Goal: Task Accomplishment & Management: Complete application form

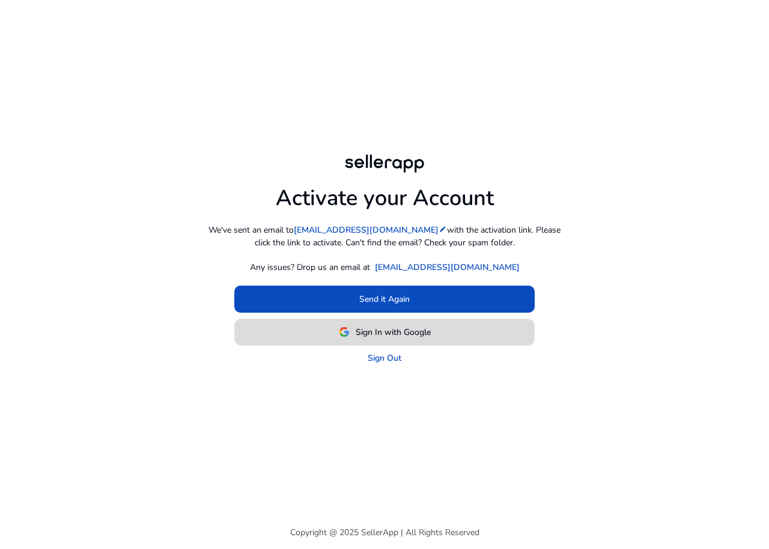
click at [350, 331] on span "Sign In with Google" at bounding box center [385, 332] width 92 height 13
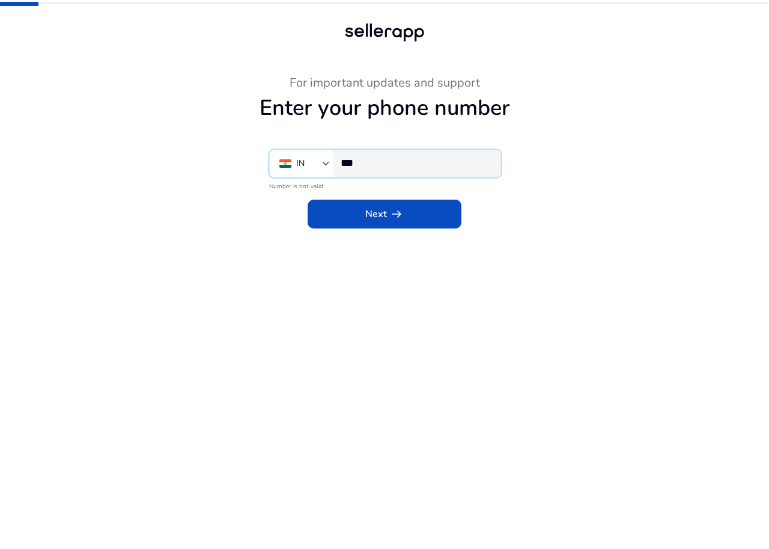
click at [393, 164] on input "***" at bounding box center [416, 162] width 150 height 13
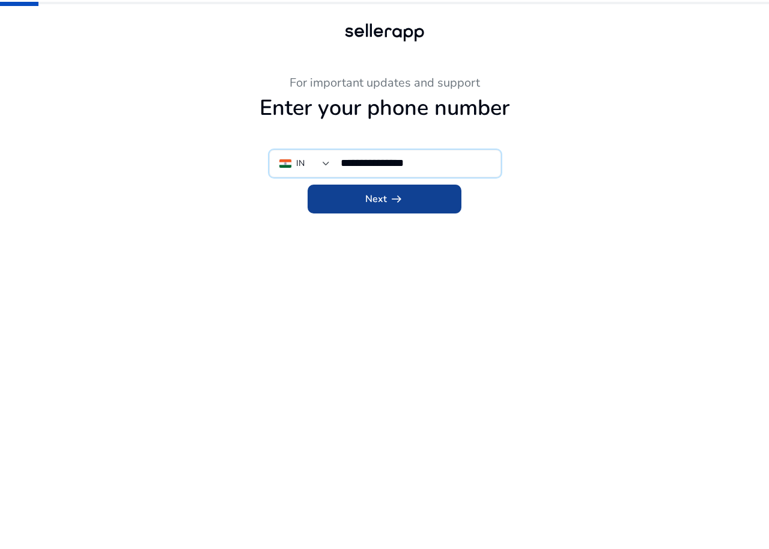
type input "**********"
click at [409, 207] on span at bounding box center [385, 199] width 154 height 29
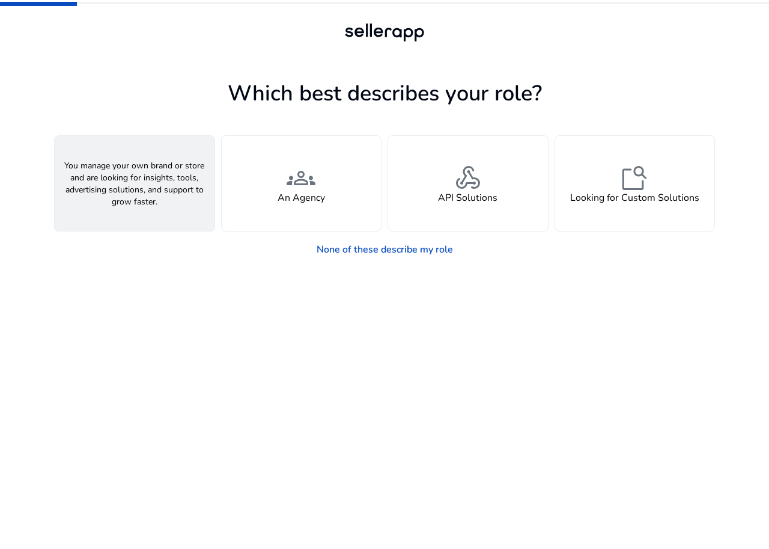
click at [148, 177] on span "person" at bounding box center [134, 177] width 29 height 29
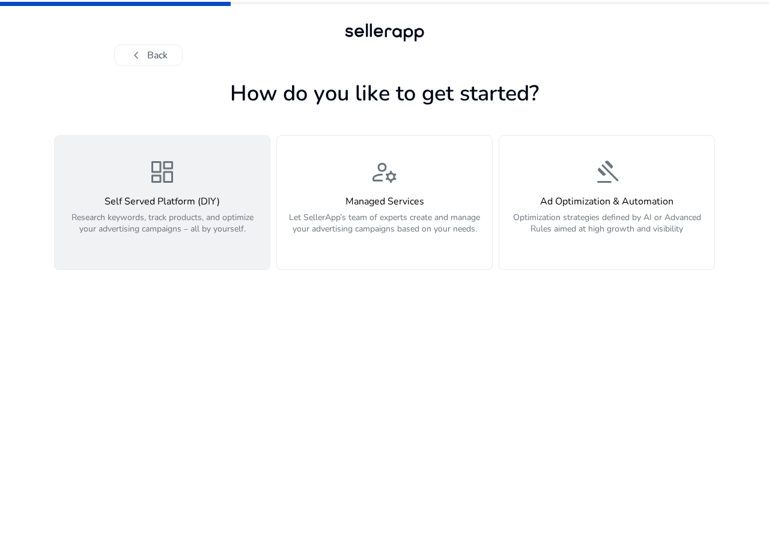
click at [156, 186] on span "dashboard" at bounding box center [162, 171] width 29 height 29
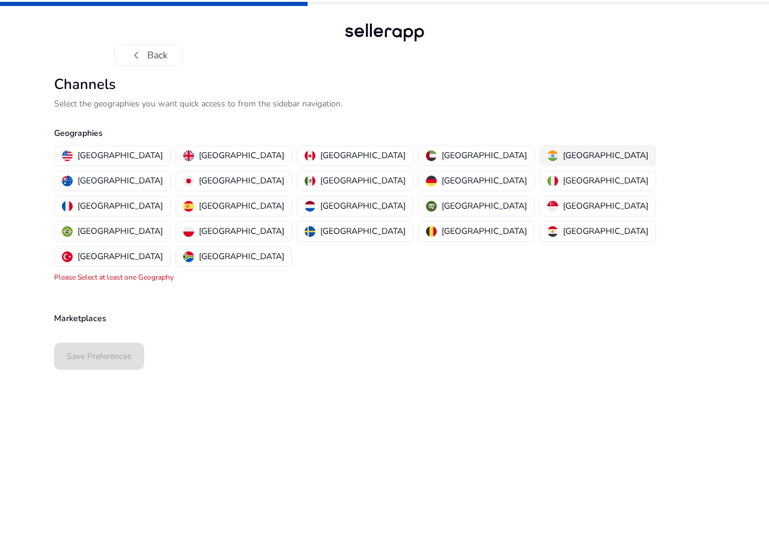
click at [540, 147] on button "[GEOGRAPHIC_DATA]" at bounding box center [597, 155] width 115 height 19
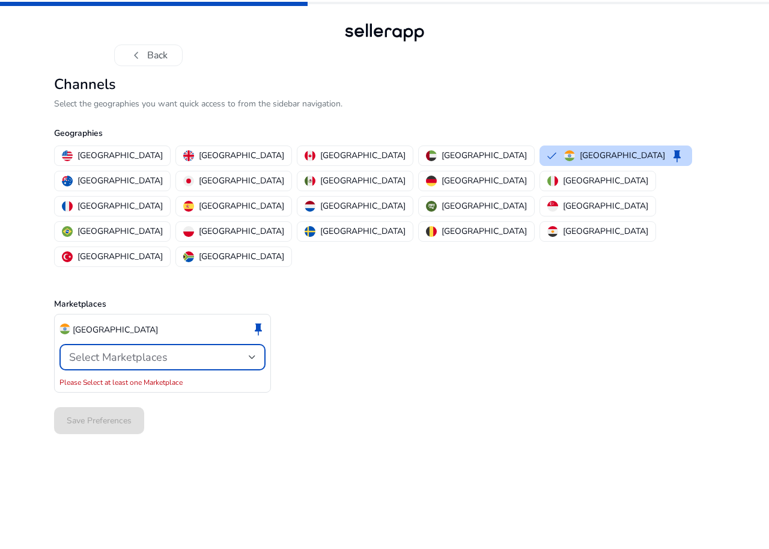
click at [123, 350] on span "Select Marketplaces" at bounding box center [118, 357] width 99 height 14
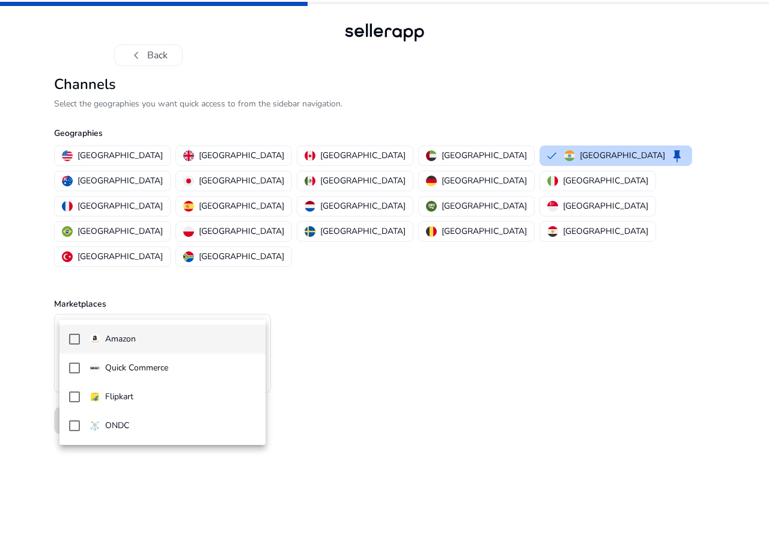
click at [70, 338] on mat-pseudo-checkbox at bounding box center [74, 339] width 11 height 11
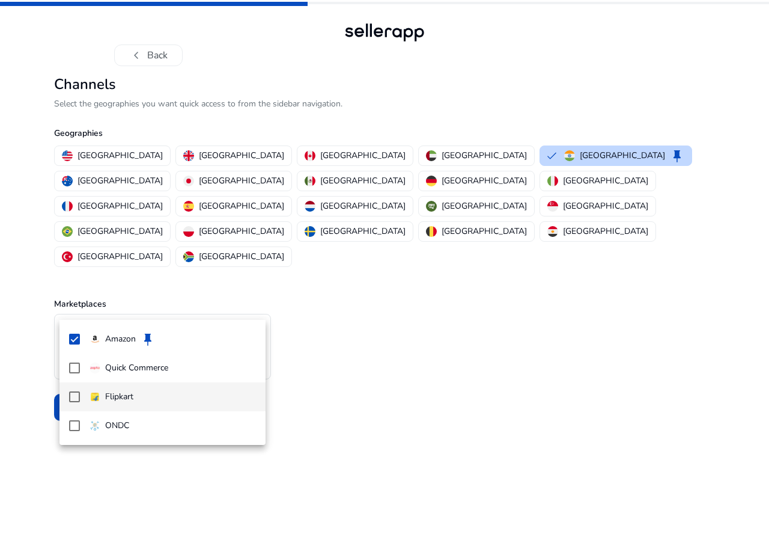
click at [75, 396] on mat-pseudo-checkbox at bounding box center [74, 396] width 11 height 11
click at [492, 307] on div at bounding box center [384, 274] width 769 height 549
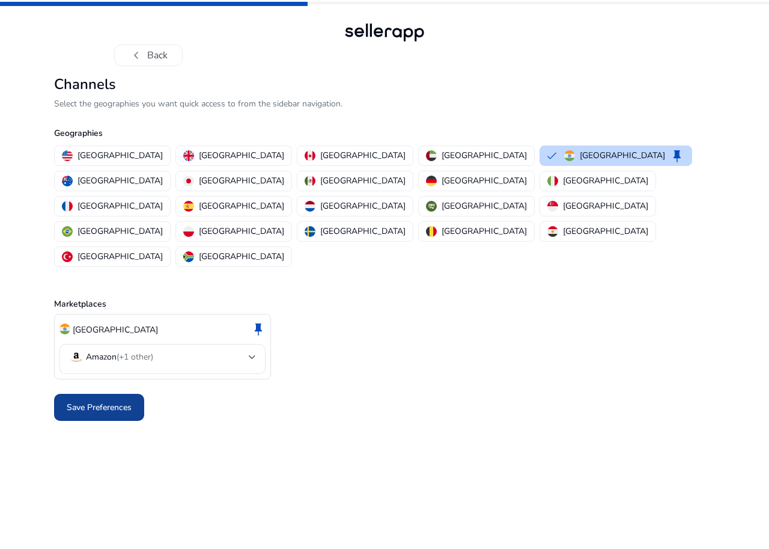
click at [81, 401] on span "Save Preferences" at bounding box center [99, 407] width 65 height 13
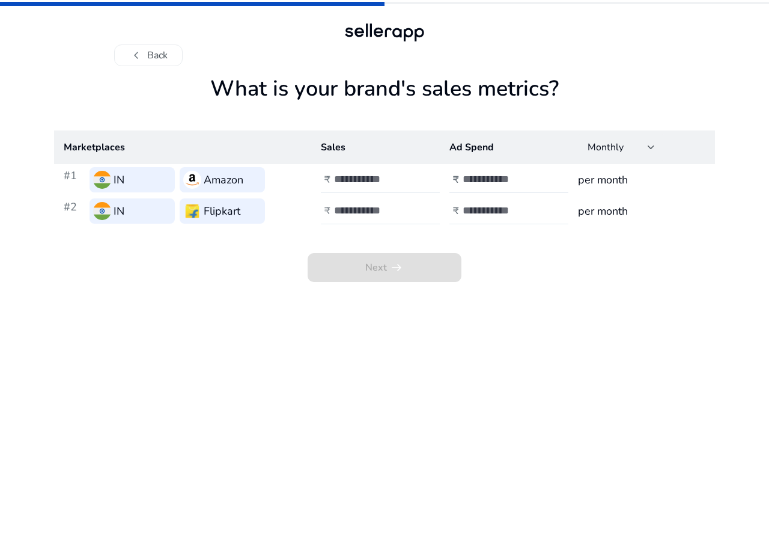
click at [351, 180] on input "number" at bounding box center [374, 178] width 81 height 13
type input "*"
click at [364, 210] on input "number" at bounding box center [374, 210] width 81 height 13
click at [368, 181] on input "****" at bounding box center [374, 178] width 81 height 13
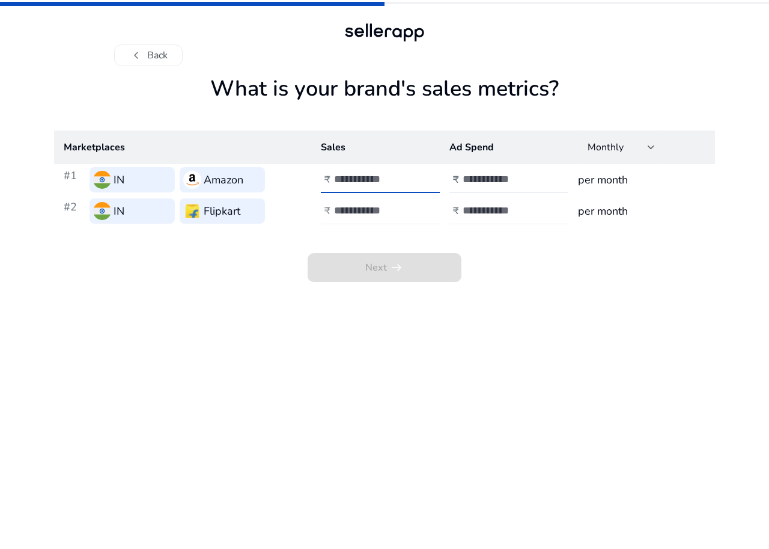
drag, startPoint x: 368, startPoint y: 181, endPoint x: 324, endPoint y: 193, distance: 45.5
click at [324, 193] on div "₹ *****" at bounding box center [386, 179] width 131 height 26
type input "*****"
drag, startPoint x: 391, startPoint y: 209, endPoint x: 308, endPoint y: 214, distance: 82.5
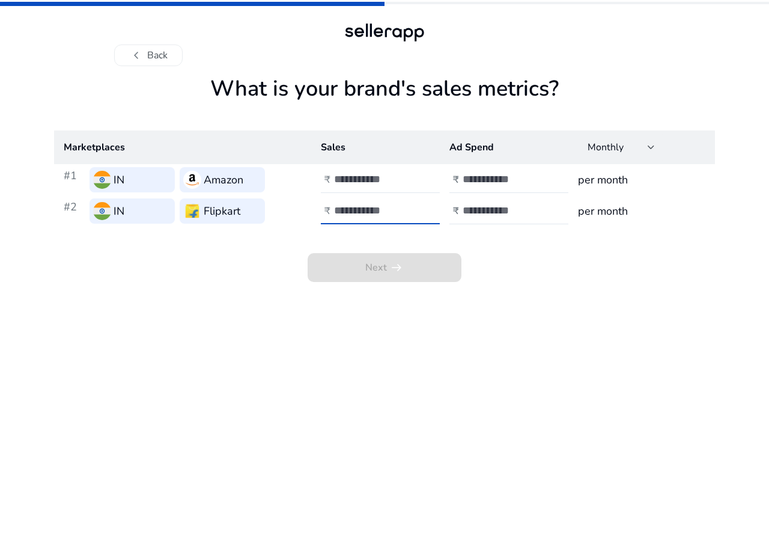
click at [308, 214] on tr "#2 IN Flipkart ₹ ₹ per month" at bounding box center [384, 210] width 661 height 31
type input "******"
click at [503, 180] on input "number" at bounding box center [503, 178] width 81 height 13
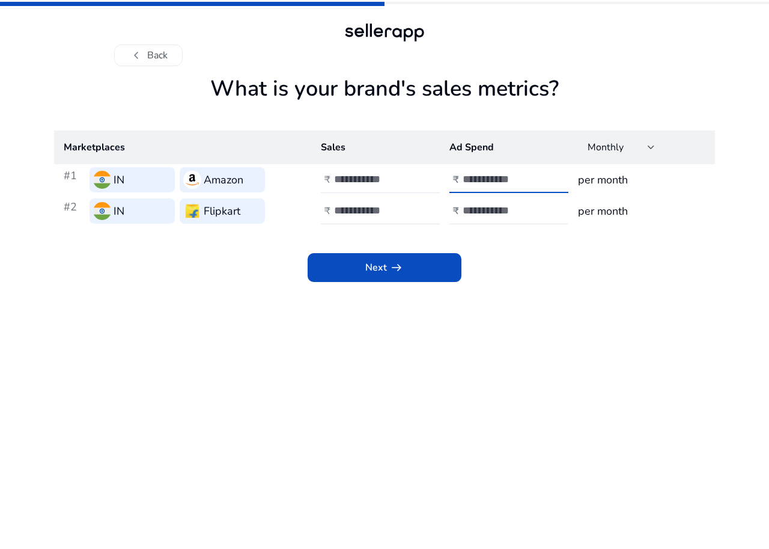
type input "***"
click at [491, 214] on input "number" at bounding box center [503, 210] width 81 height 13
type input "***"
drag, startPoint x: 561, startPoint y: 354, endPoint x: 575, endPoint y: 320, distance: 36.6
click at [567, 346] on app-sales-metrics "What is your brand's sales metrics? Marketplaces Sales Ad Spend Monthly #1 IN A…" at bounding box center [384, 312] width 661 height 473
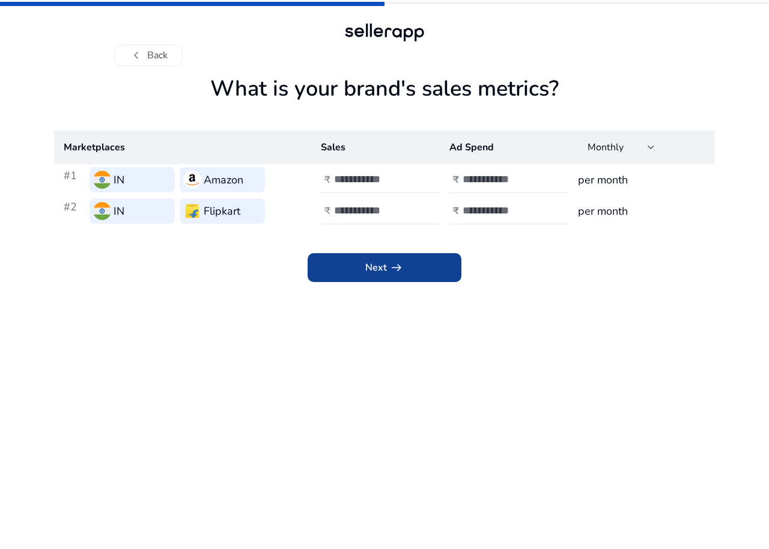
click at [383, 265] on span "Next arrow_right_alt" at bounding box center [384, 267] width 38 height 14
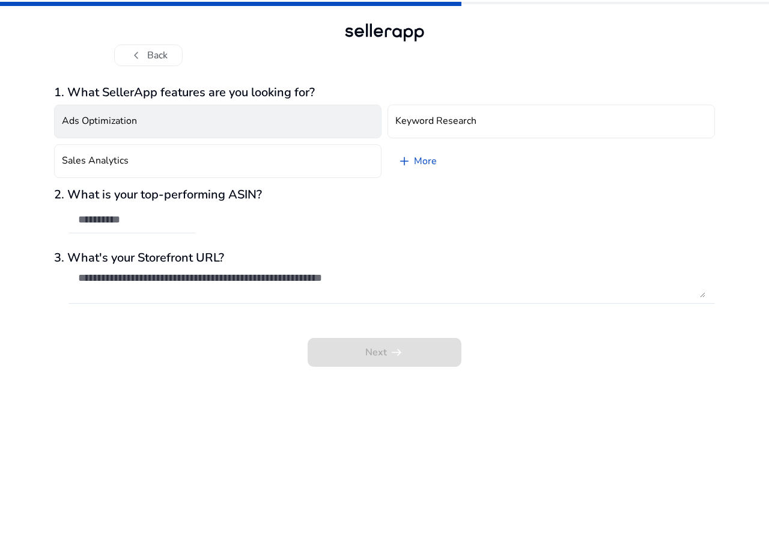
click at [239, 121] on button "Ads Optimization" at bounding box center [218, 122] width 328 height 34
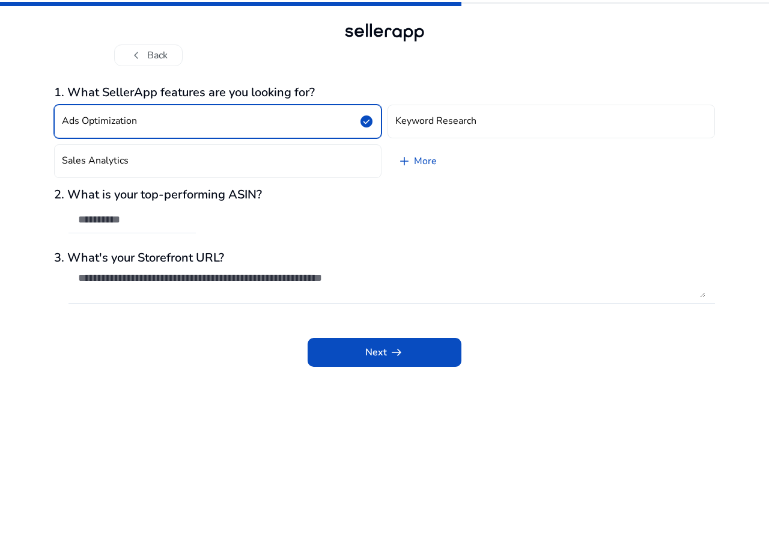
click at [239, 121] on button "Ads Optimization check_circle" at bounding box center [218, 122] width 328 height 34
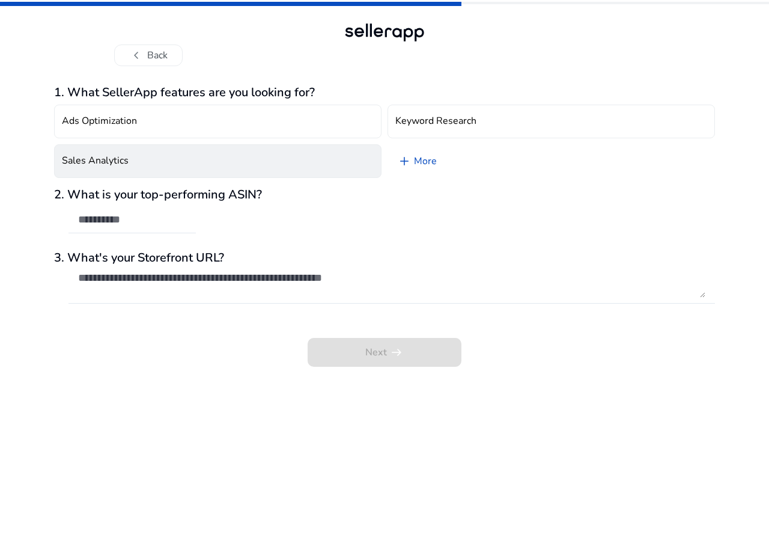
click at [143, 162] on button "Sales Analytics" at bounding box center [218, 161] width 328 height 34
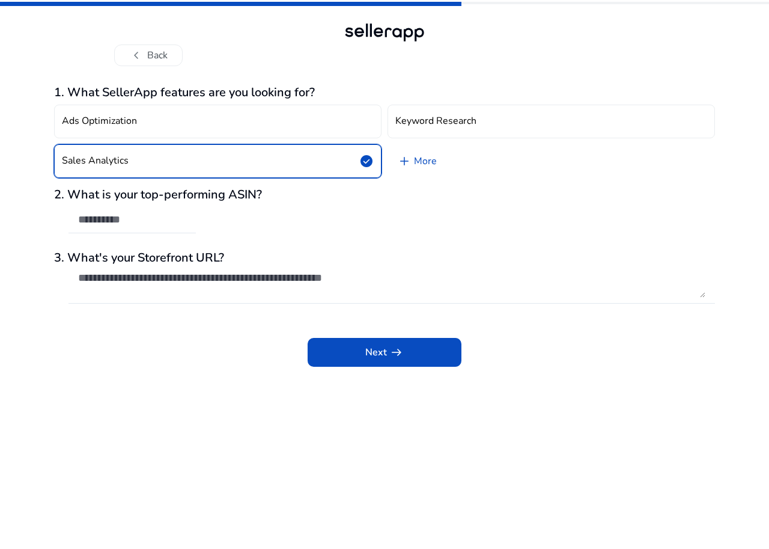
click at [365, 159] on span "check_circle" at bounding box center [366, 161] width 14 height 14
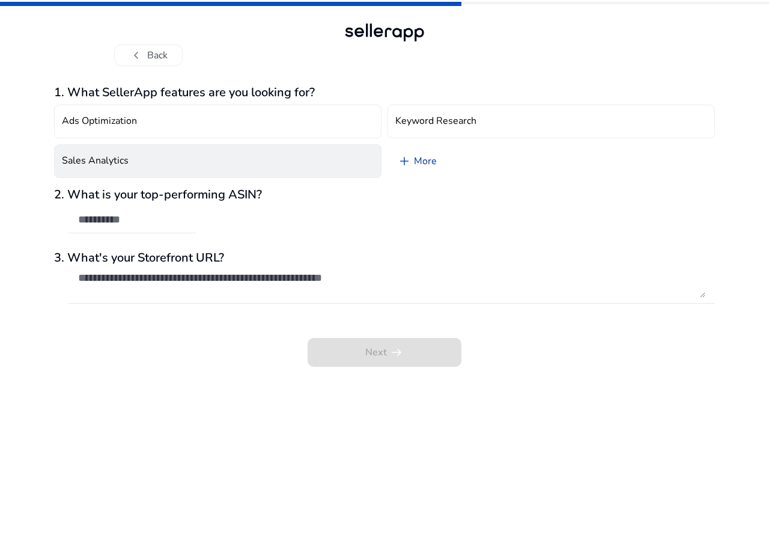
click at [427, 160] on link "add More" at bounding box center [417, 161] width 59 height 34
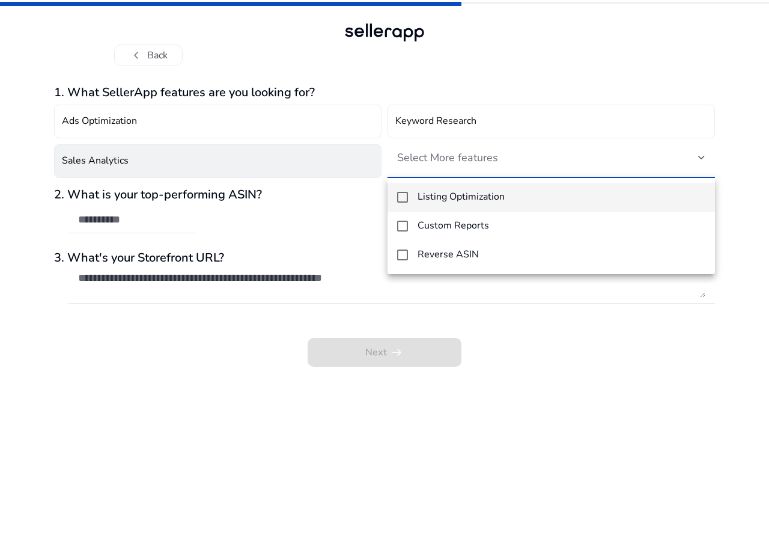
click at [401, 198] on mat-pseudo-checkbox at bounding box center [402, 197] width 11 height 11
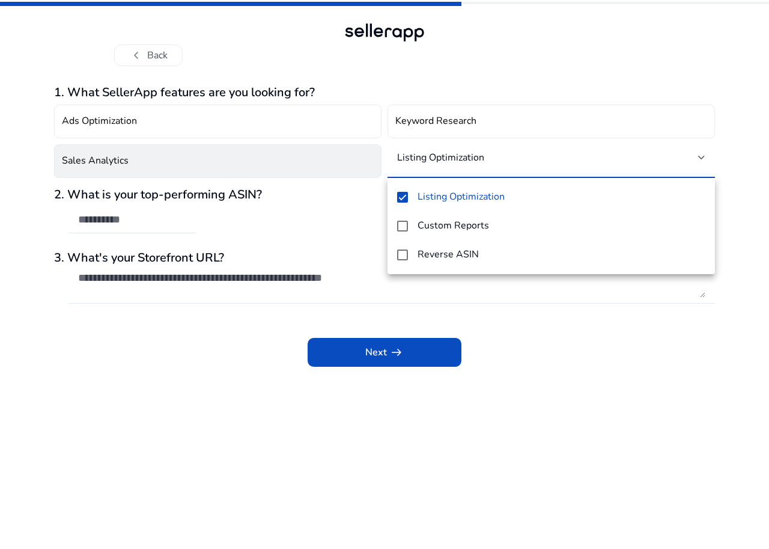
click at [305, 213] on div at bounding box center [384, 274] width 769 height 549
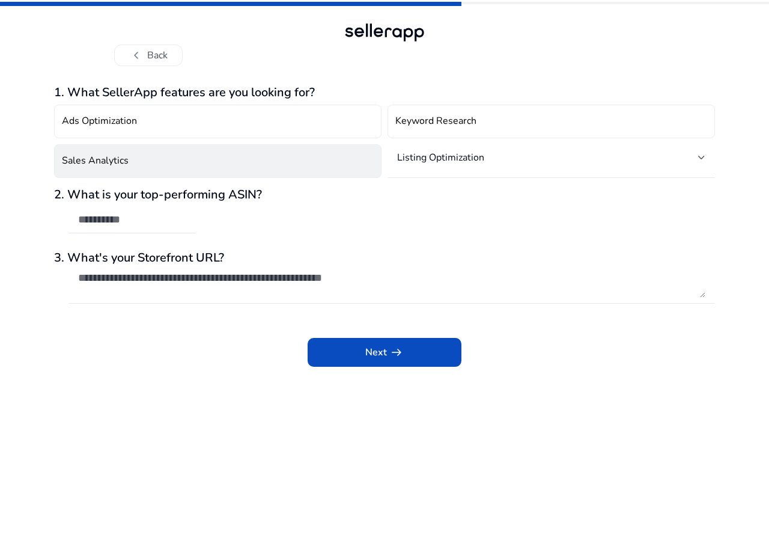
click at [305, 215] on div "2. What is your top-performing ASIN?" at bounding box center [384, 217] width 661 height 58
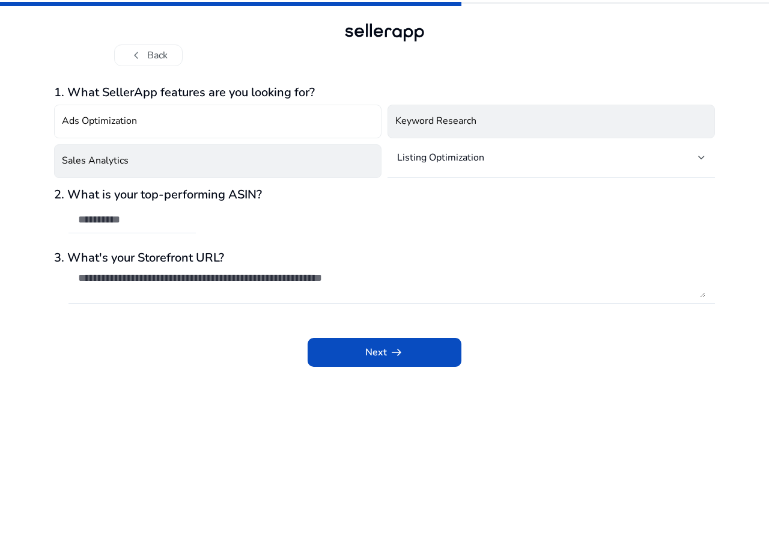
click at [421, 118] on h4 "Keyword Research" at bounding box center [435, 120] width 81 height 11
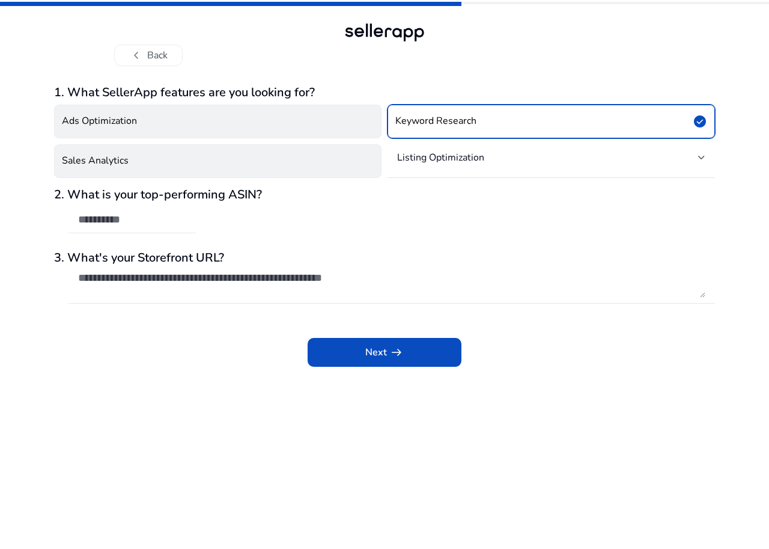
click at [169, 127] on button "Ads Optimization" at bounding box center [218, 122] width 328 height 34
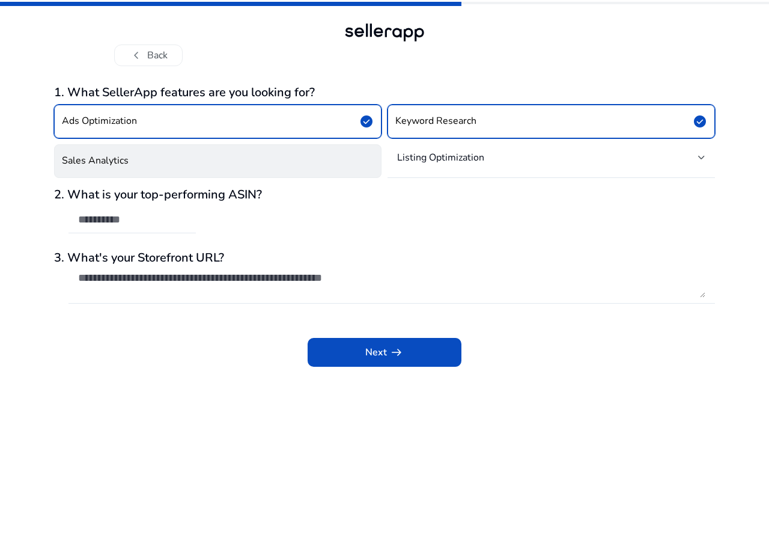
click at [153, 170] on button "Sales Analytics" at bounding box center [218, 161] width 328 height 34
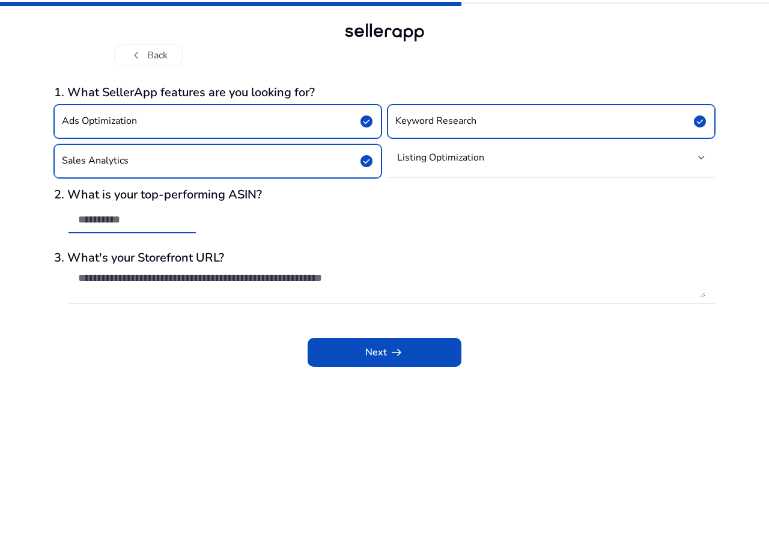
click at [160, 224] on input "text" at bounding box center [132, 219] width 108 height 13
click at [218, 395] on app-questions-diy "1. What SellerApp features are you looking for? Ads Optimization check_circle K…" at bounding box center [384, 316] width 661 height 463
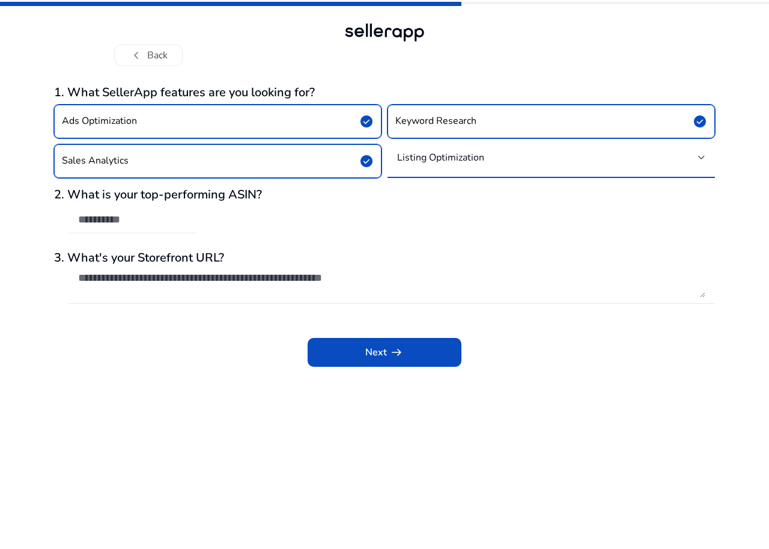
click at [575, 157] on mat-select-trigger "Listing Optimization" at bounding box center [547, 157] width 301 height 12
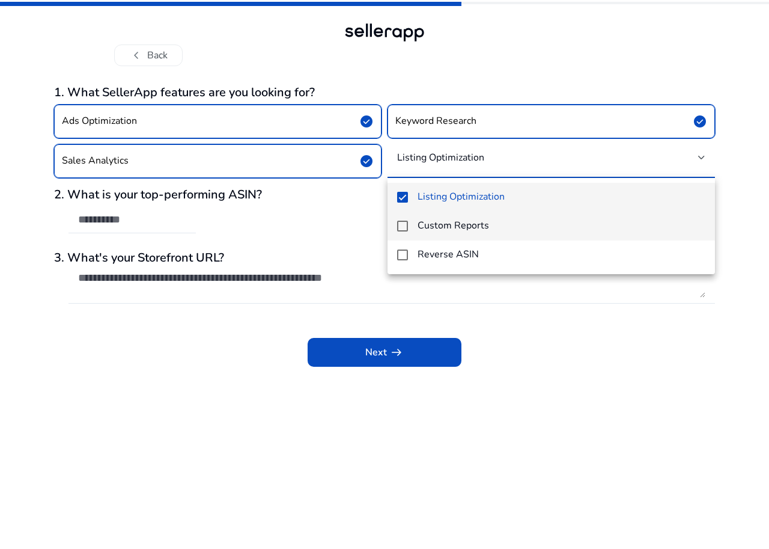
click at [404, 229] on mat-pseudo-checkbox at bounding box center [402, 226] width 11 height 11
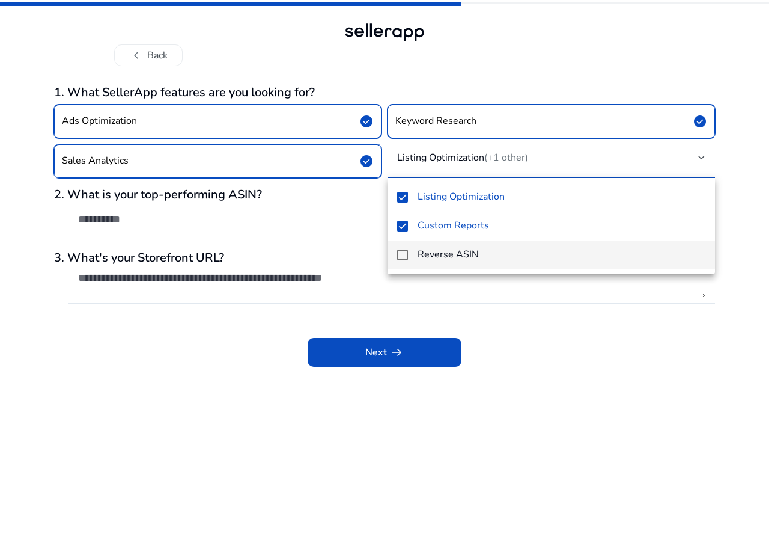
click at [403, 253] on mat-pseudo-checkbox at bounding box center [402, 254] width 11 height 11
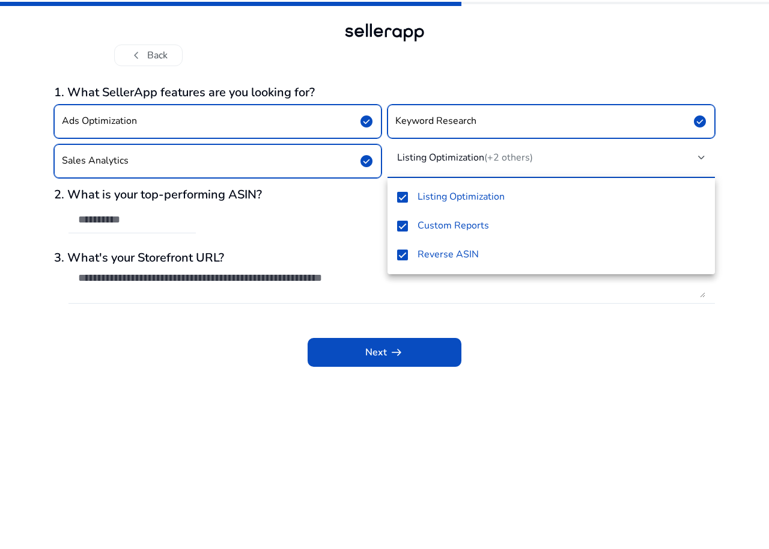
drag, startPoint x: 391, startPoint y: 352, endPoint x: 380, endPoint y: 327, distance: 26.9
click at [391, 351] on div at bounding box center [384, 274] width 769 height 549
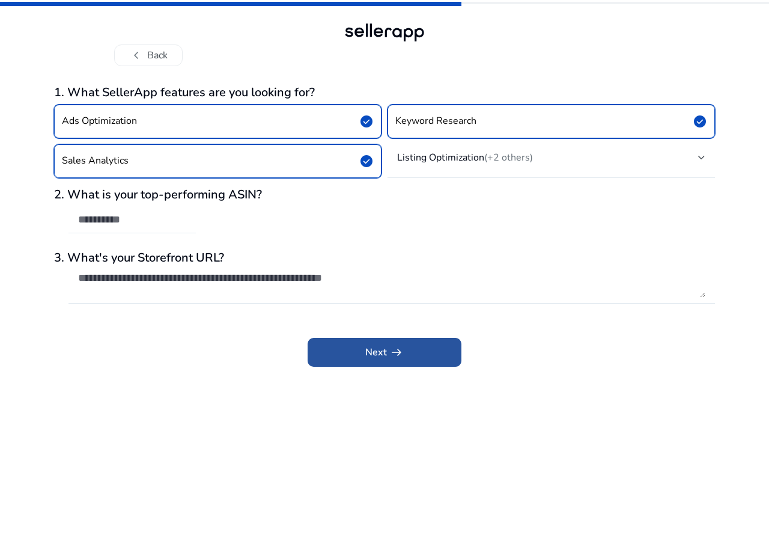
click at [392, 358] on span "arrow_right_alt" at bounding box center [396, 352] width 14 height 14
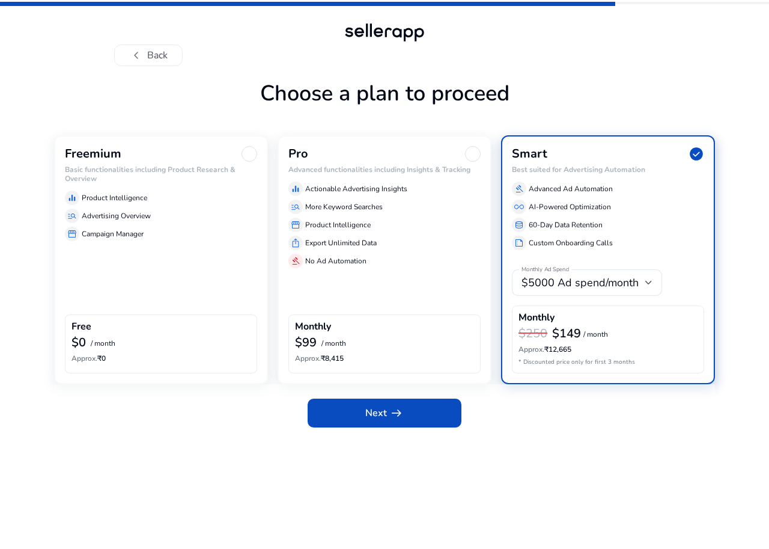
click at [694, 157] on span "check_circle" at bounding box center [697, 154] width 16 height 16
click at [244, 160] on div at bounding box center [250, 154] width 16 height 16
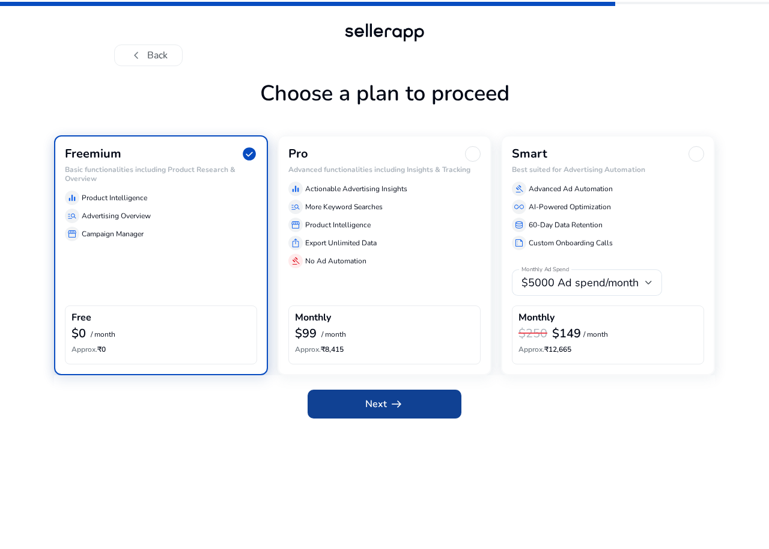
click at [355, 404] on span at bounding box center [385, 403] width 154 height 29
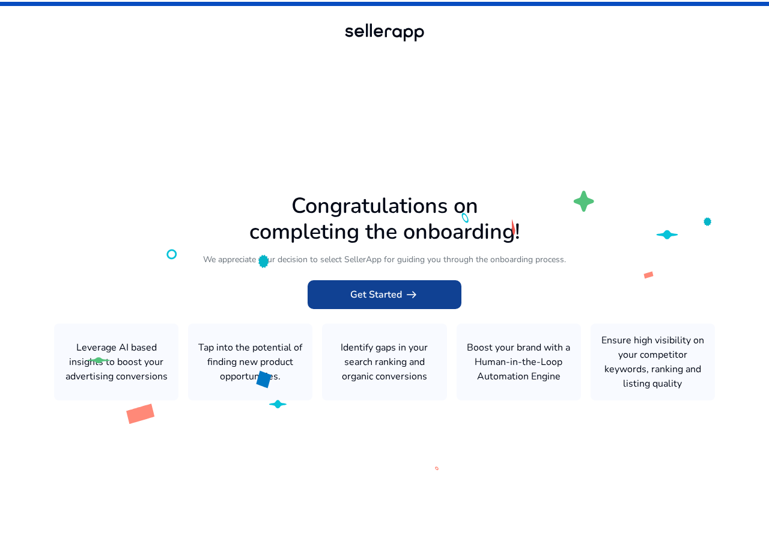
click at [369, 296] on span "Get Started arrow_right_alt" at bounding box center [384, 294] width 69 height 14
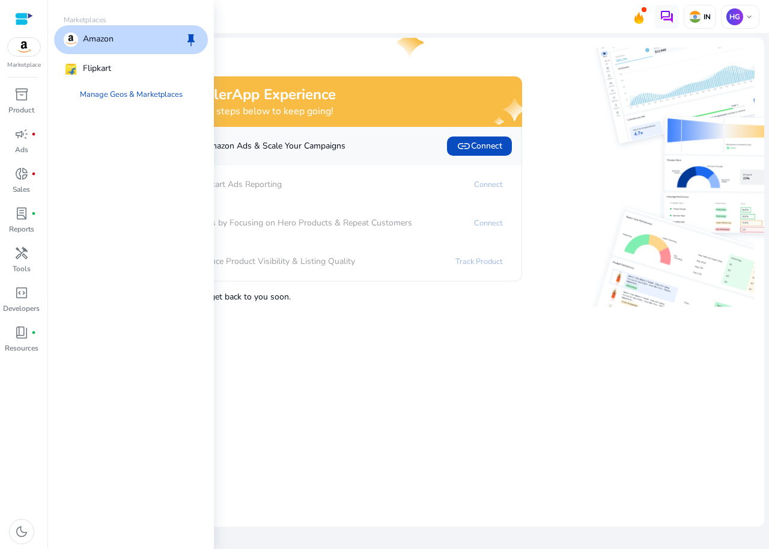
click at [115, 40] on div "Amazon keep" at bounding box center [131, 39] width 154 height 29
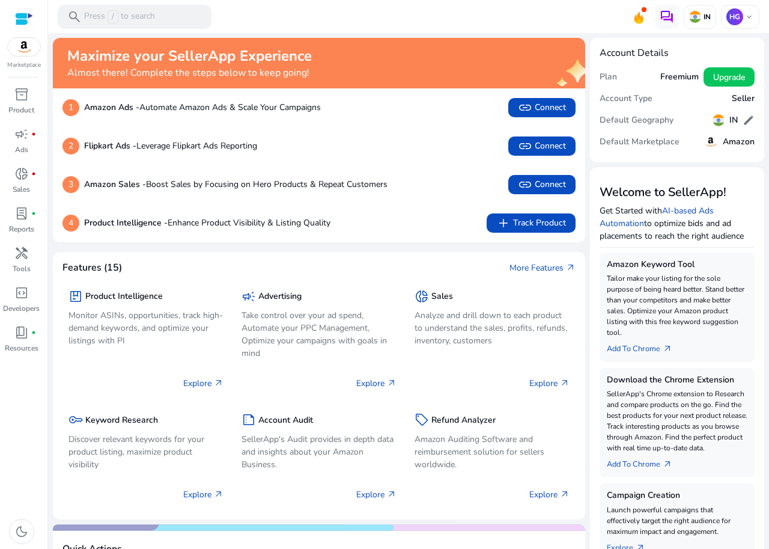
click at [246, 12] on mat-toolbar "search Press / to search IN HG keyboard_arrow_down" at bounding box center [408, 16] width 721 height 33
click at [26, 19] on div at bounding box center [24, 19] width 18 height 14
click at [276, 8] on mat-toolbar "search Press / to search IN HG keyboard_arrow_down" at bounding box center [408, 16] width 721 height 33
click at [670, 76] on h5 "Freemium" at bounding box center [679, 77] width 38 height 10
click at [669, 77] on h5 "Freemium" at bounding box center [679, 77] width 38 height 10
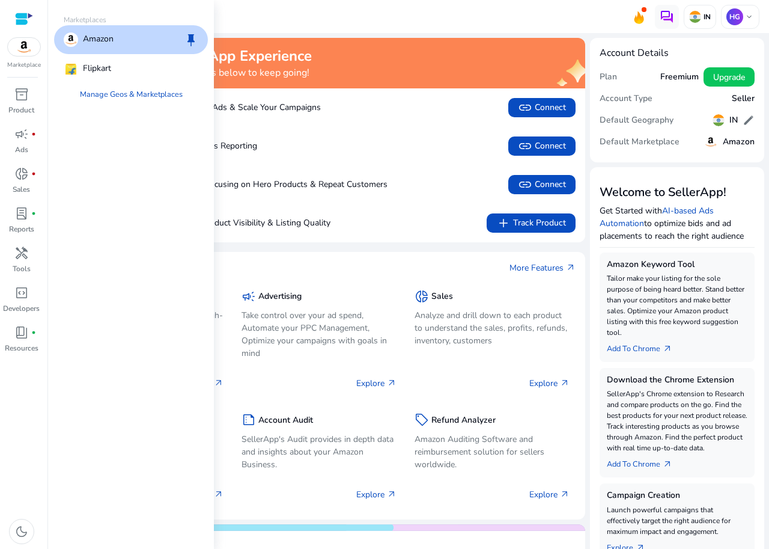
click at [22, 55] on img at bounding box center [24, 47] width 32 height 18
click at [84, 66] on p "Flipkart" at bounding box center [97, 69] width 28 height 14
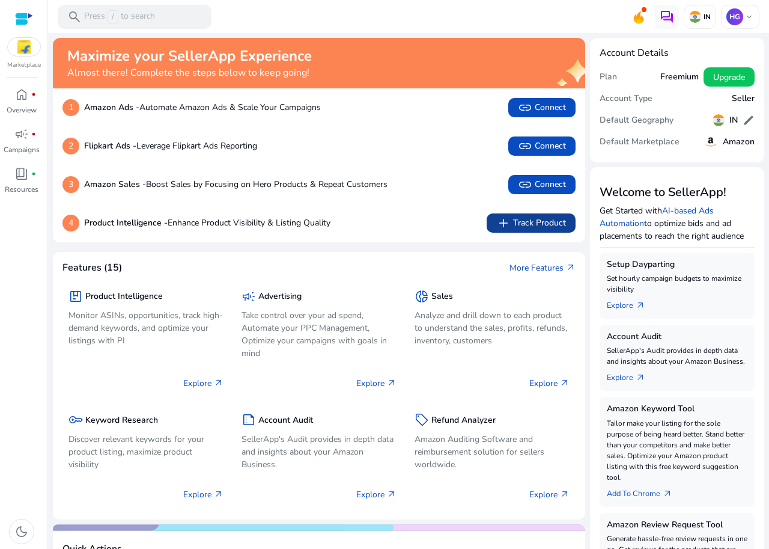
click at [533, 222] on span "add Track Product" at bounding box center [531, 223] width 70 height 14
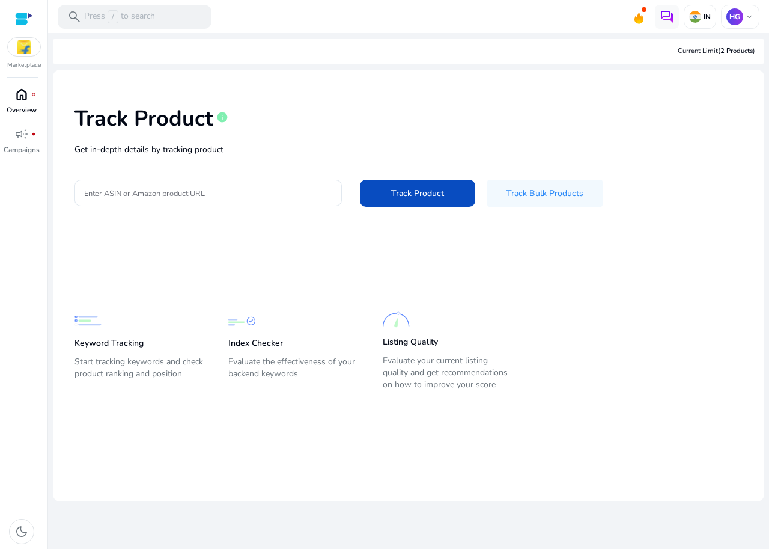
click at [16, 102] on span "home" at bounding box center [21, 94] width 14 height 14
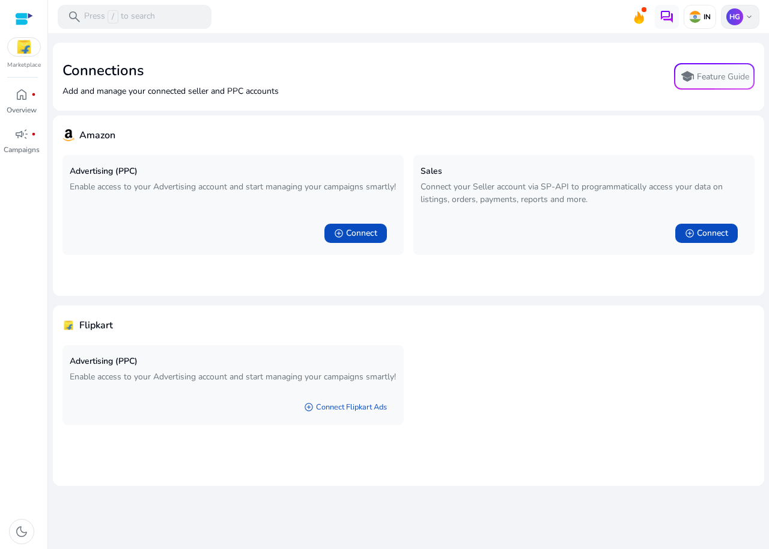
click at [742, 17] on p "HG" at bounding box center [735, 16] width 17 height 17
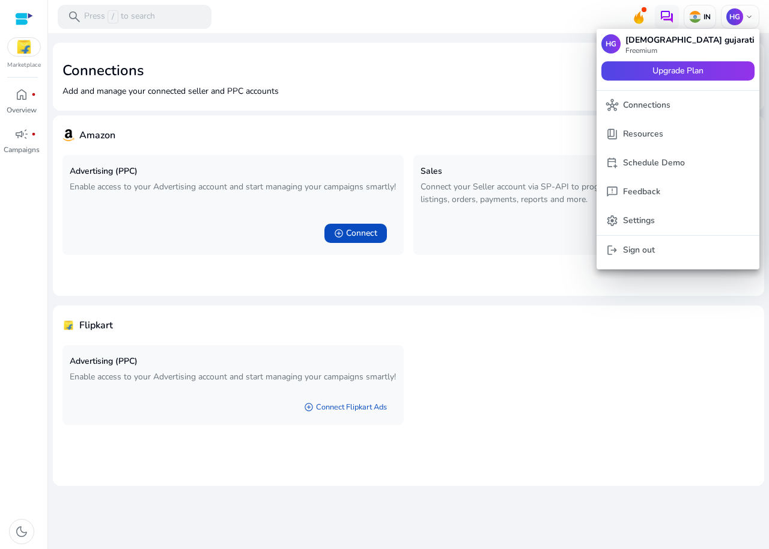
drag, startPoint x: 664, startPoint y: 249, endPoint x: 658, endPoint y: 252, distance: 6.7
click at [655, 249] on p "Sign out" at bounding box center [639, 249] width 32 height 13
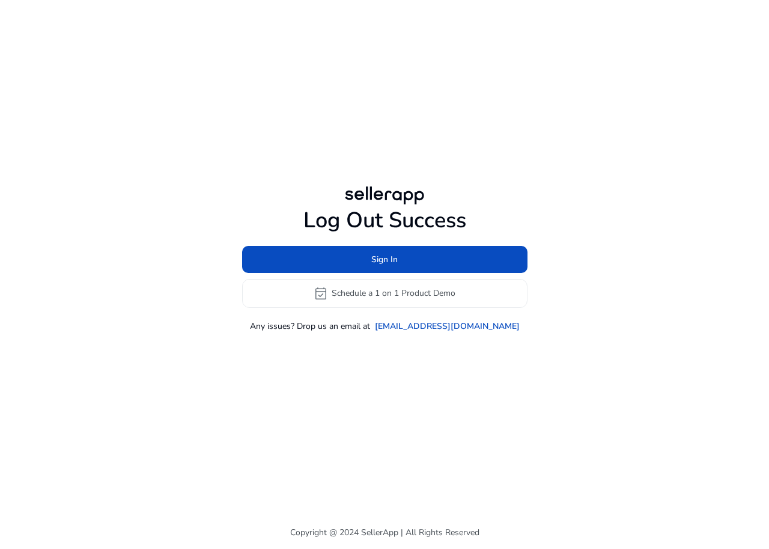
click at [541, 139] on div "Log Out Success Sign In event_available Schedule a 1 on 1 Product Demo Any issu…" at bounding box center [384, 258] width 691 height 516
click at [487, 112] on div "Log Out Success Sign In event_available Schedule a 1 on 1 Product Demo Any issu…" at bounding box center [384, 258] width 691 height 516
